Goal: Task Accomplishment & Management: Use online tool/utility

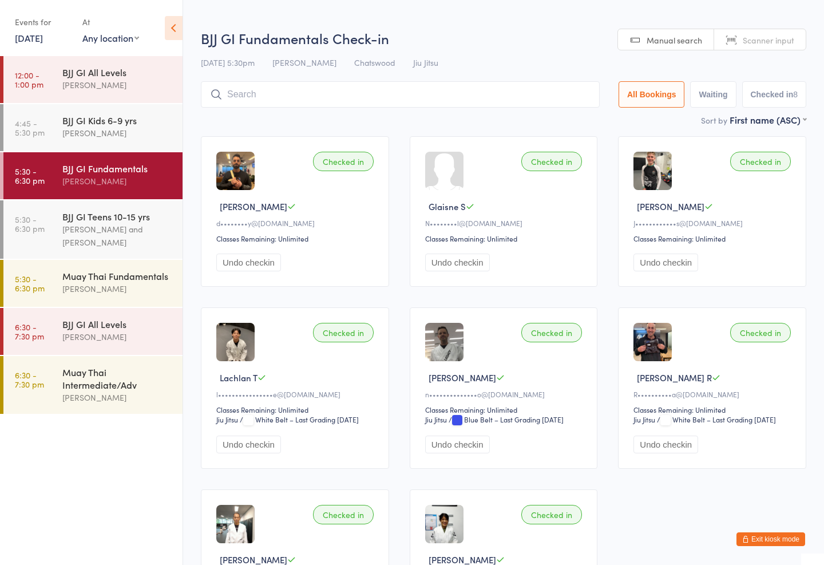
click at [142, 328] on div "BJJ GI All Levels" at bounding box center [117, 323] width 110 height 13
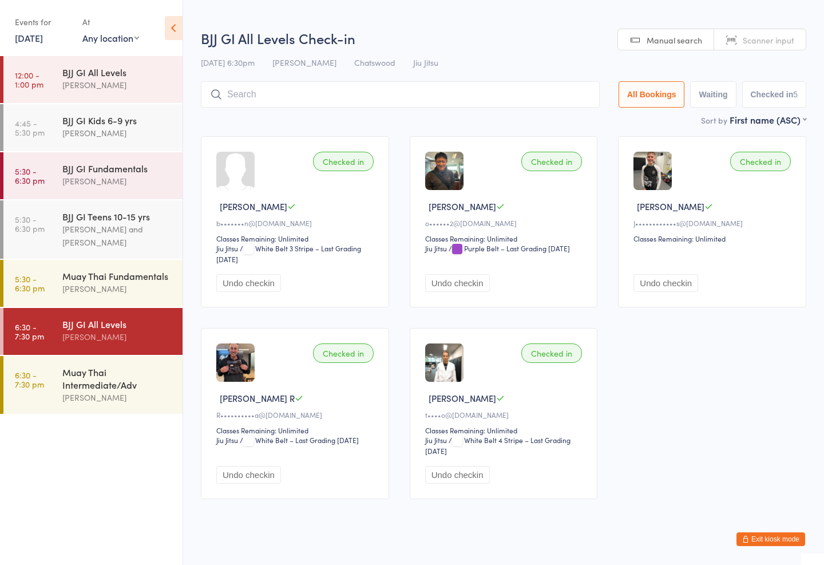
click at [388, 92] on input "search" at bounding box center [400, 94] width 399 height 26
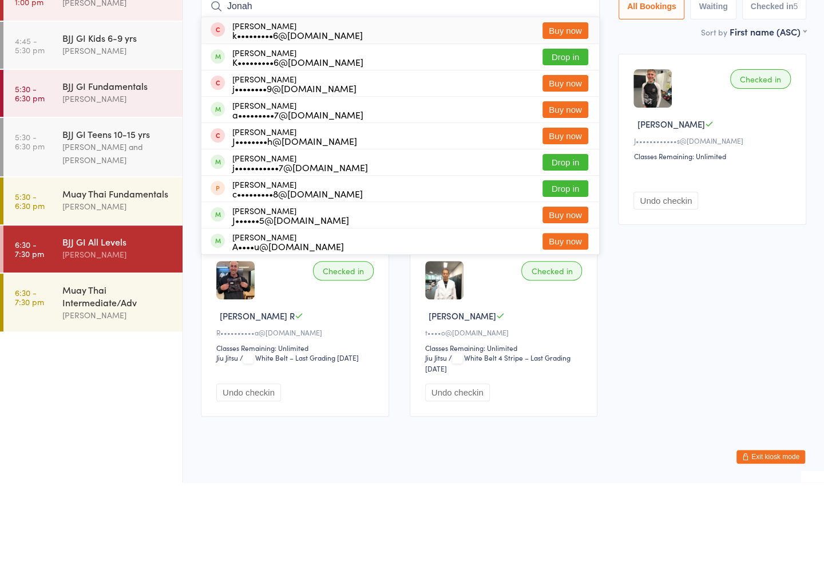
type input "Jonah"
click at [562, 131] on button "Drop in" at bounding box center [565, 139] width 46 height 17
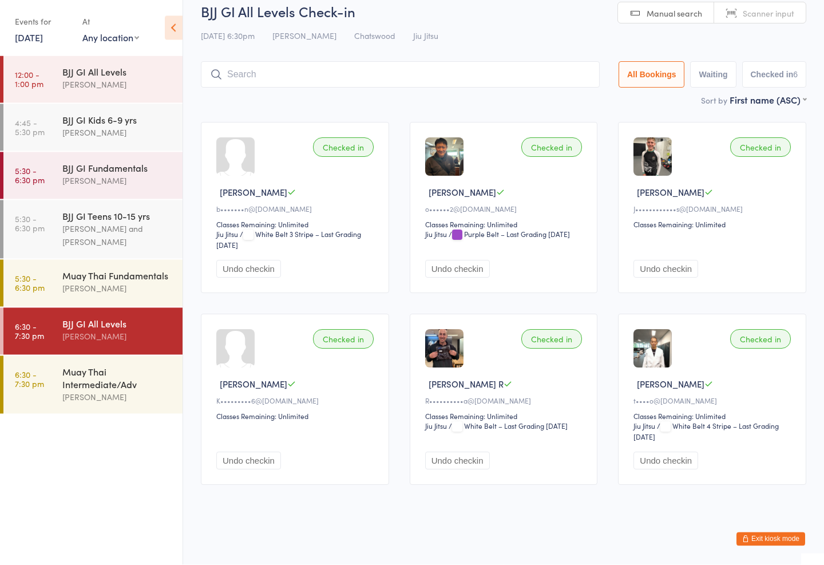
click at [116, 364] on div "Muay Thai Intermediate/Adv [PERSON_NAME]" at bounding box center [122, 385] width 120 height 58
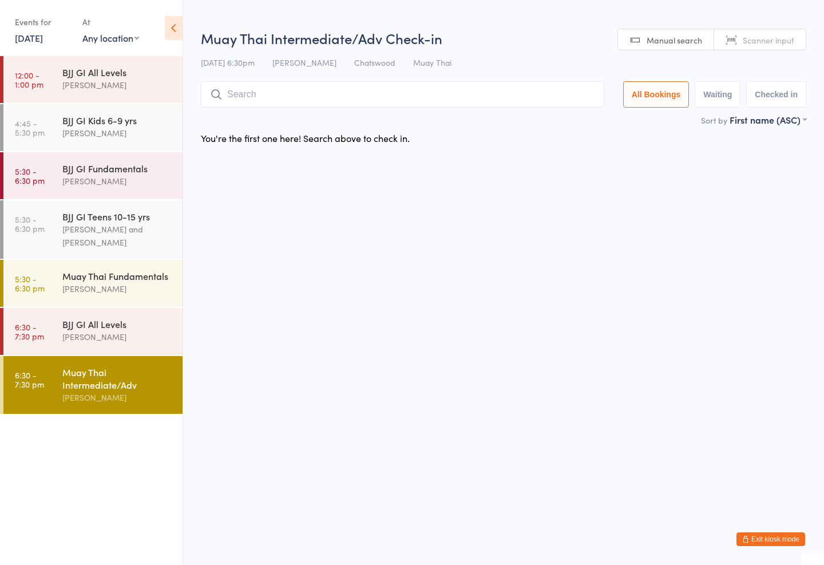
click at [285, 98] on input "search" at bounding box center [402, 94] width 403 height 26
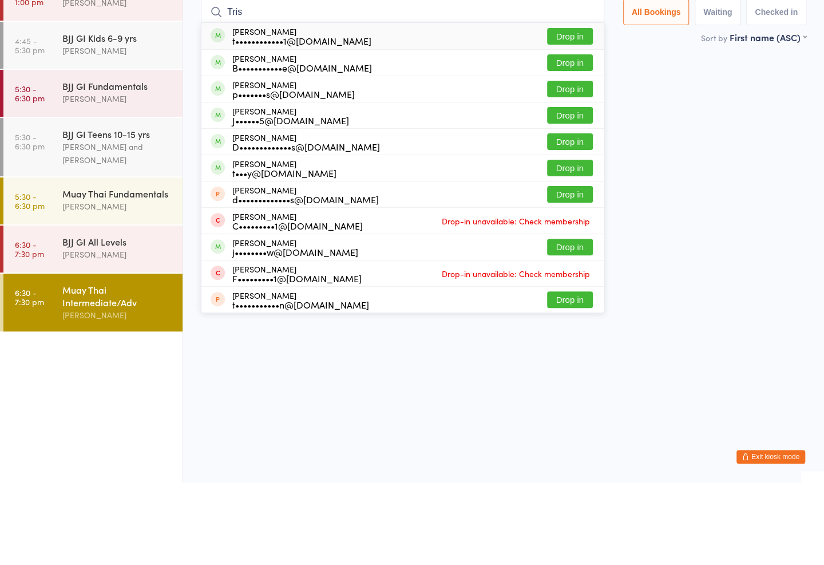
type input "Tris"
click at [565, 110] on button "Drop in" at bounding box center [570, 118] width 46 height 17
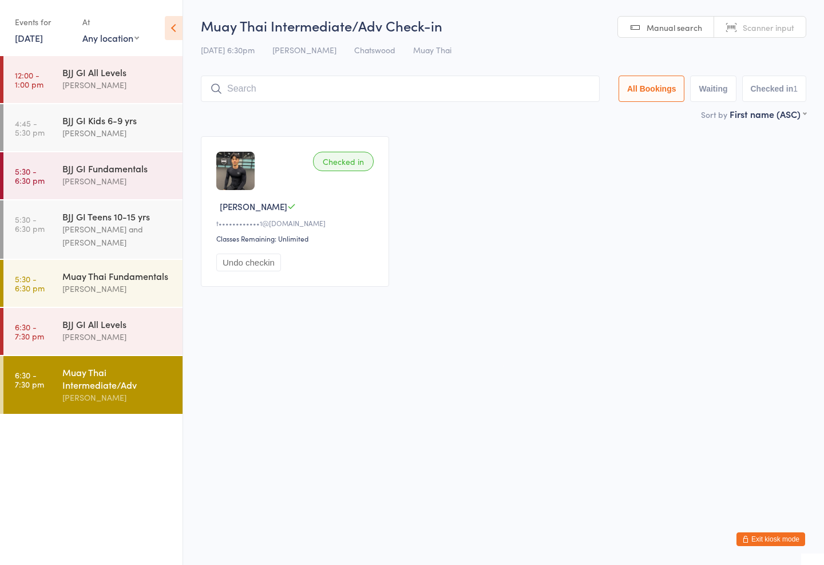
click at [354, 95] on input "search" at bounding box center [400, 89] width 399 height 26
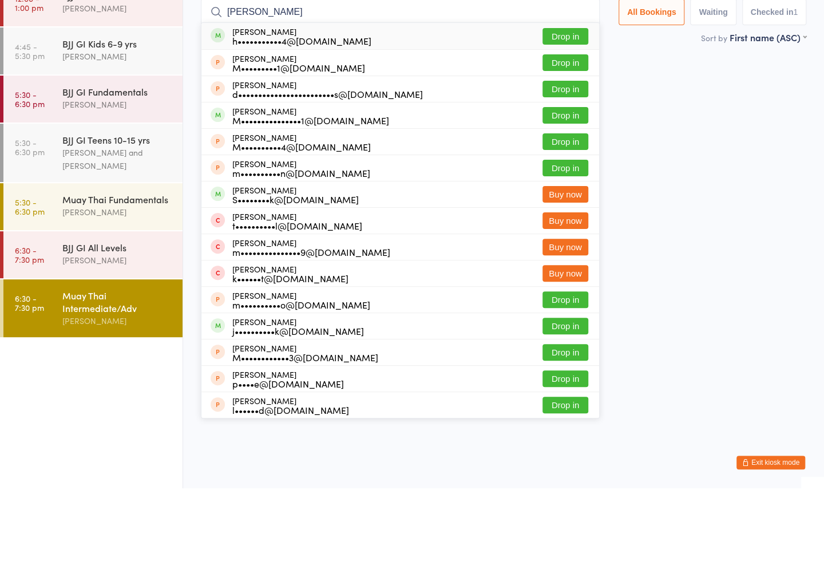
type input "[PERSON_NAME]"
click at [556, 105] on button "Drop in" at bounding box center [565, 113] width 46 height 17
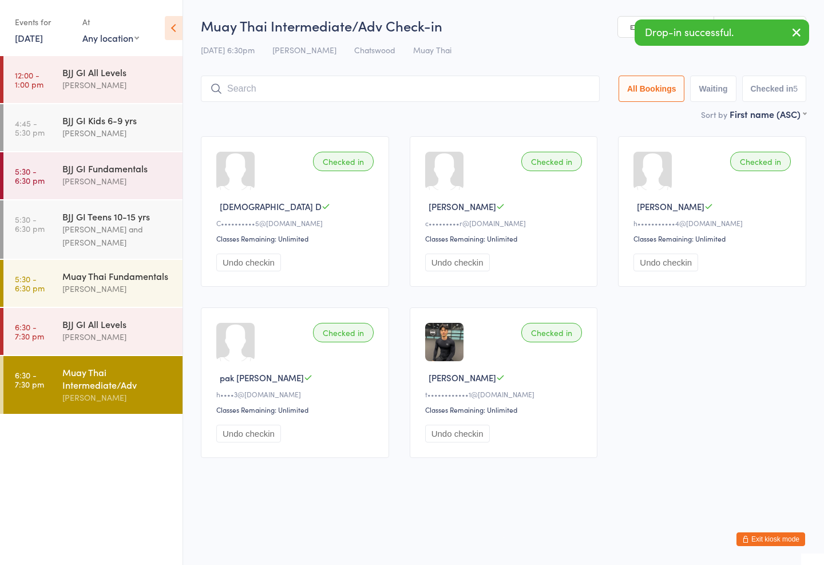
click at [279, 78] on input "search" at bounding box center [400, 89] width 399 height 26
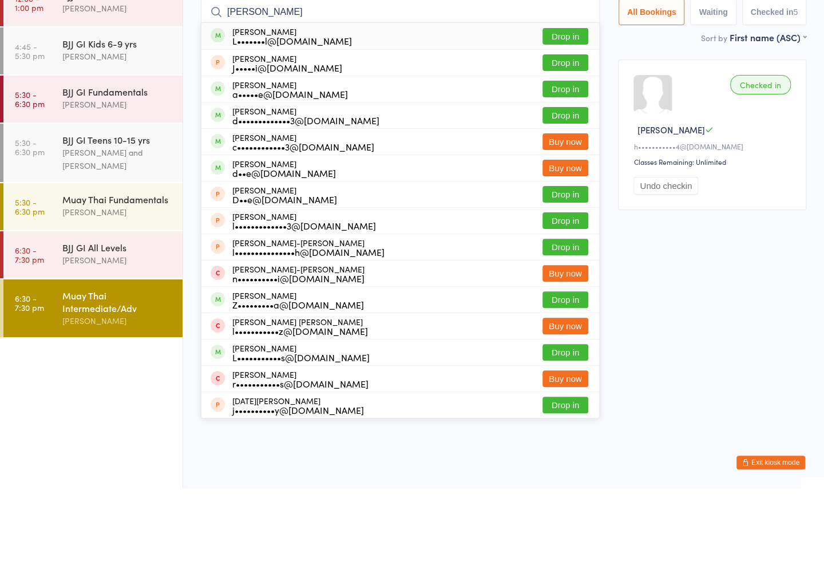
type input "[PERSON_NAME]"
click at [555, 105] on button "Drop in" at bounding box center [565, 113] width 46 height 17
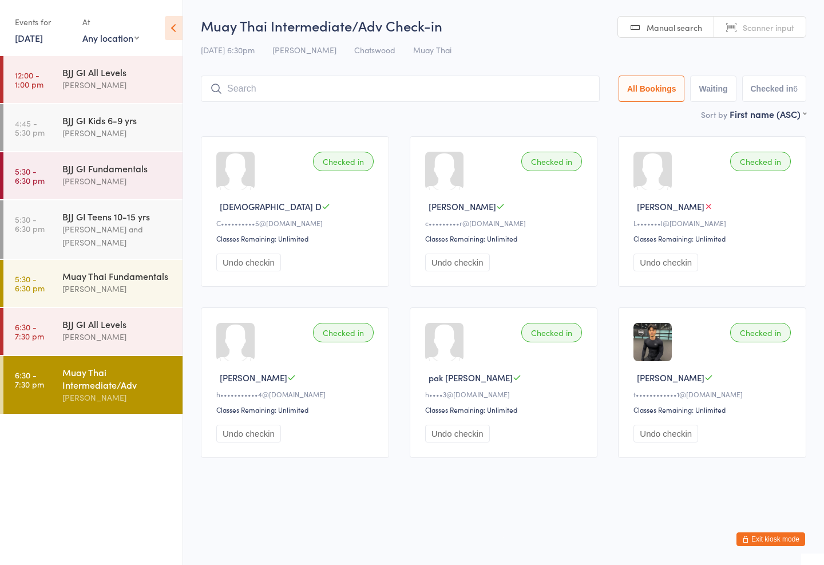
click at [369, 88] on input "search" at bounding box center [400, 89] width 399 height 26
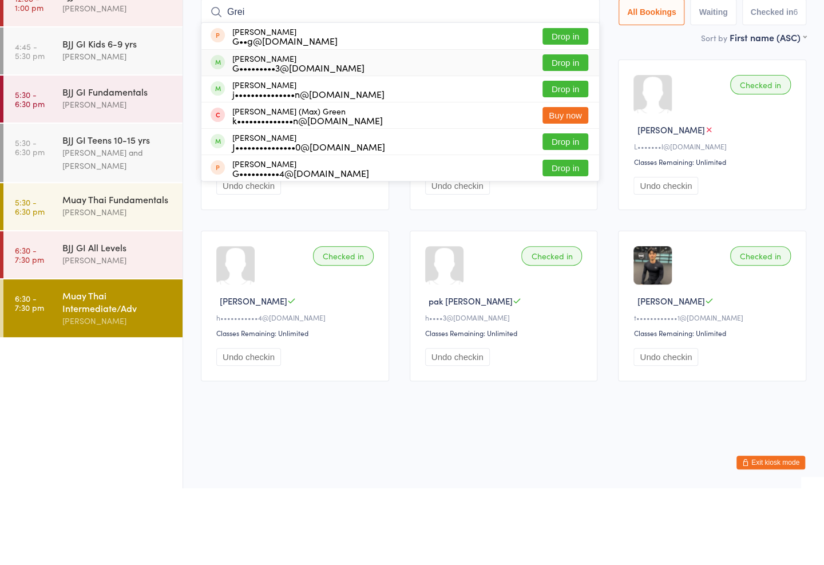
type input "Grei"
click at [310, 140] on div "G•••••••••3@[DOMAIN_NAME]" at bounding box center [298, 144] width 132 height 9
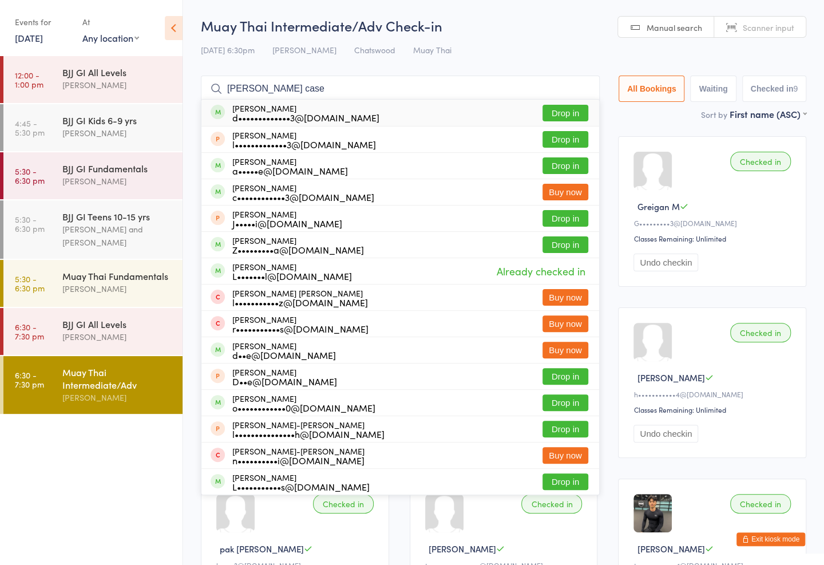
type input "[PERSON_NAME] case"
click at [557, 105] on button "Drop in" at bounding box center [565, 113] width 46 height 17
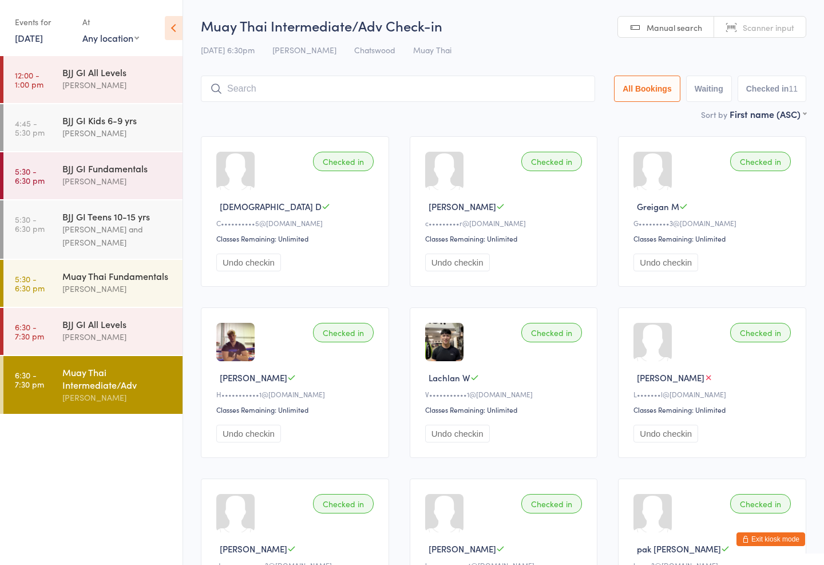
click at [487, 77] on input "search" at bounding box center [398, 89] width 394 height 26
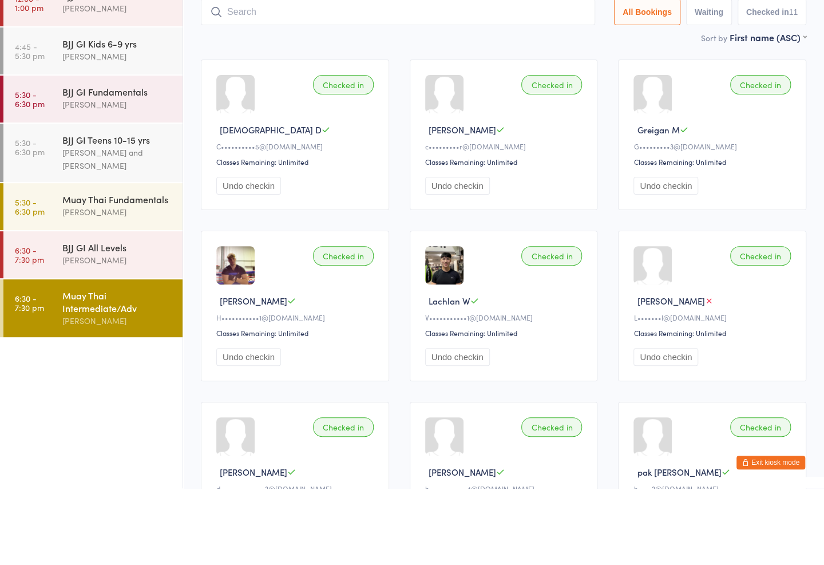
type input "V"
type input "Choy"
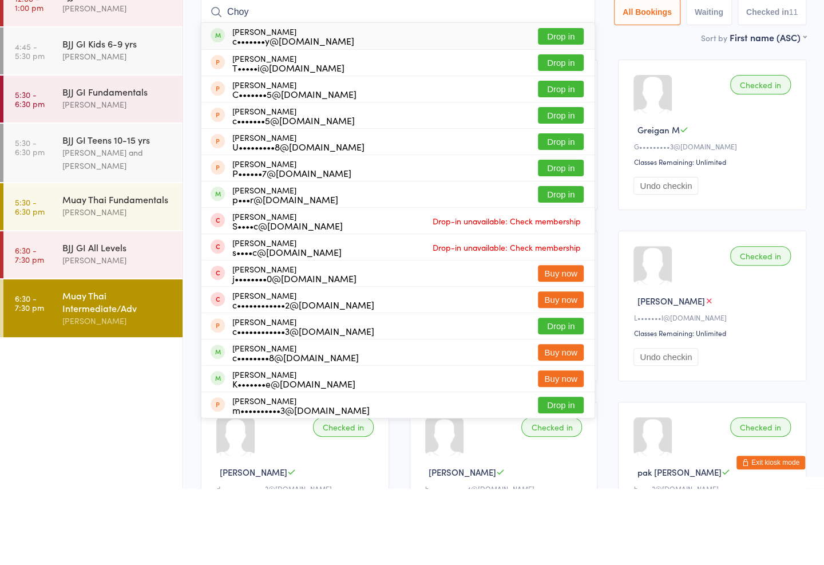
click at [563, 105] on button "Drop in" at bounding box center [561, 113] width 46 height 17
